Goal: Task Accomplishment & Management: Use online tool/utility

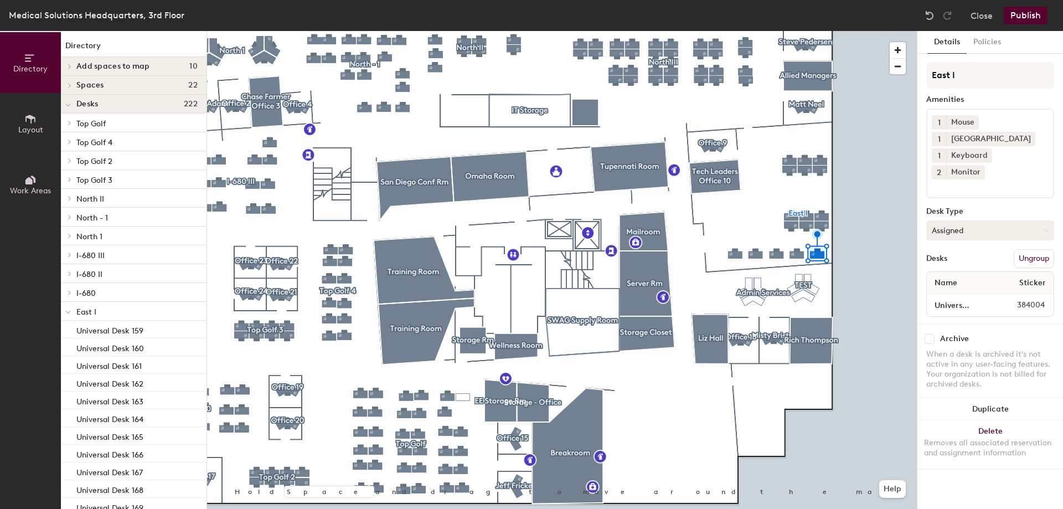
click at [971, 220] on button "Assigned" at bounding box center [990, 230] width 128 height 20
click at [954, 289] on div "Hoteled" at bounding box center [981, 297] width 111 height 17
click at [798, 31] on div at bounding box center [561, 31] width 709 height 0
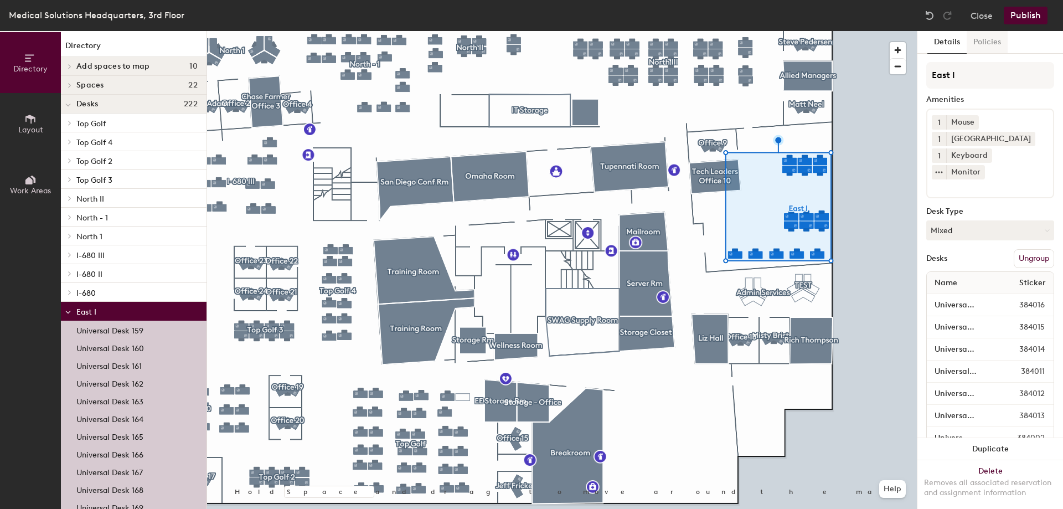
click at [982, 41] on button "Policies" at bounding box center [986, 42] width 41 height 23
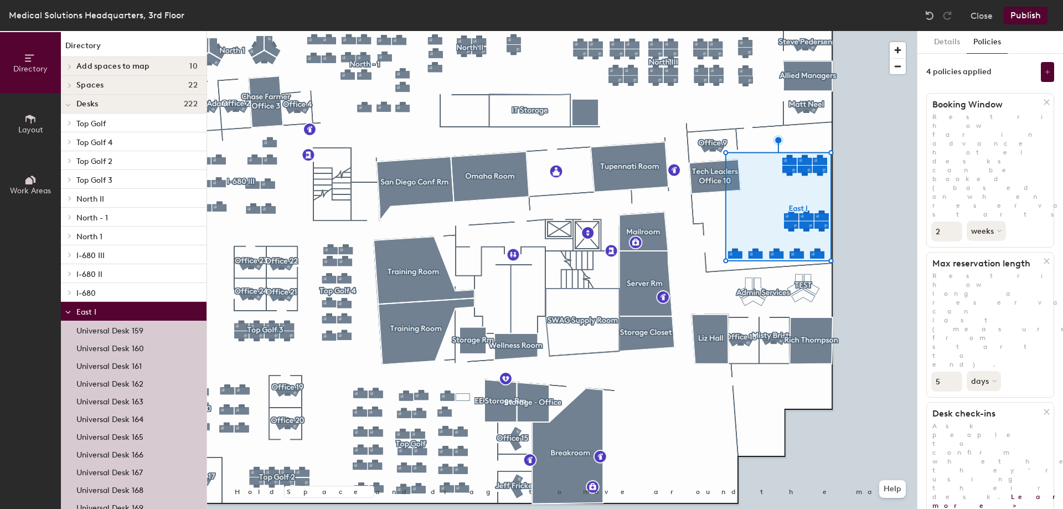
click at [1016, 15] on button "Publish" at bounding box center [1025, 16] width 44 height 18
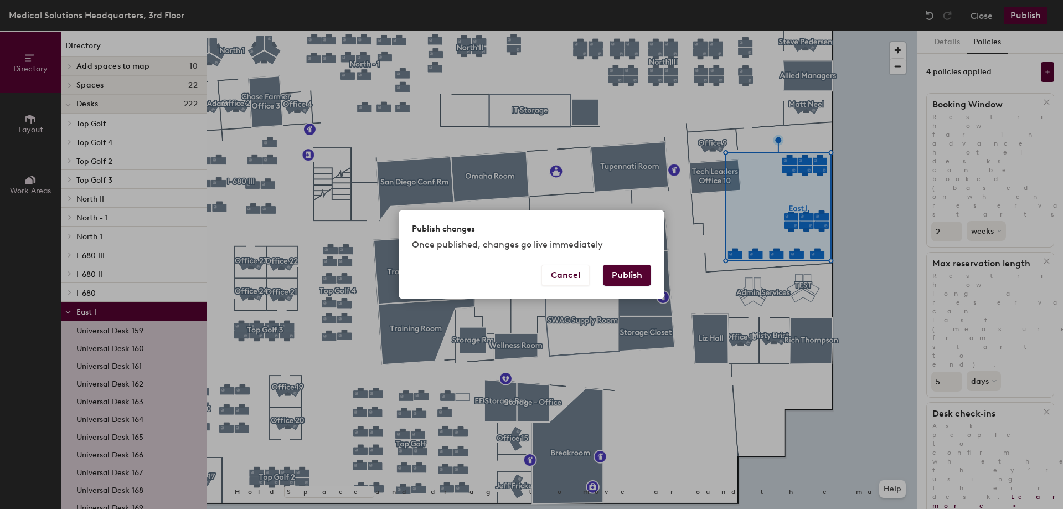
click at [630, 276] on button "Publish" at bounding box center [627, 275] width 48 height 21
